Goal: Navigation & Orientation: Find specific page/section

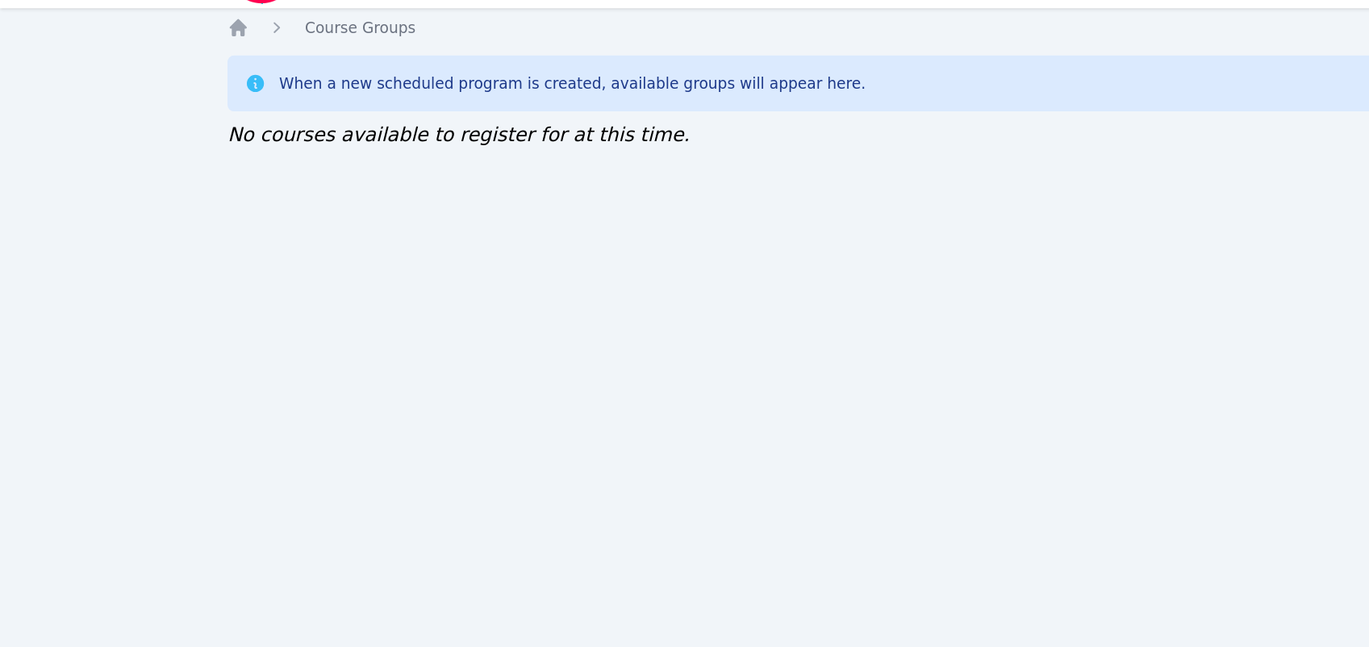
click at [46, 84] on div "Home Sessions Study Groups Students Messages Open user menu [PERSON_NAME]'[PERS…" at bounding box center [684, 323] width 1369 height 647
click at [52, 111] on div "Home Sessions Study Groups Students Messages Open user menu [PERSON_NAME]'[PERS…" at bounding box center [684, 323] width 1369 height 647
